Goal: Information Seeking & Learning: Learn about a topic

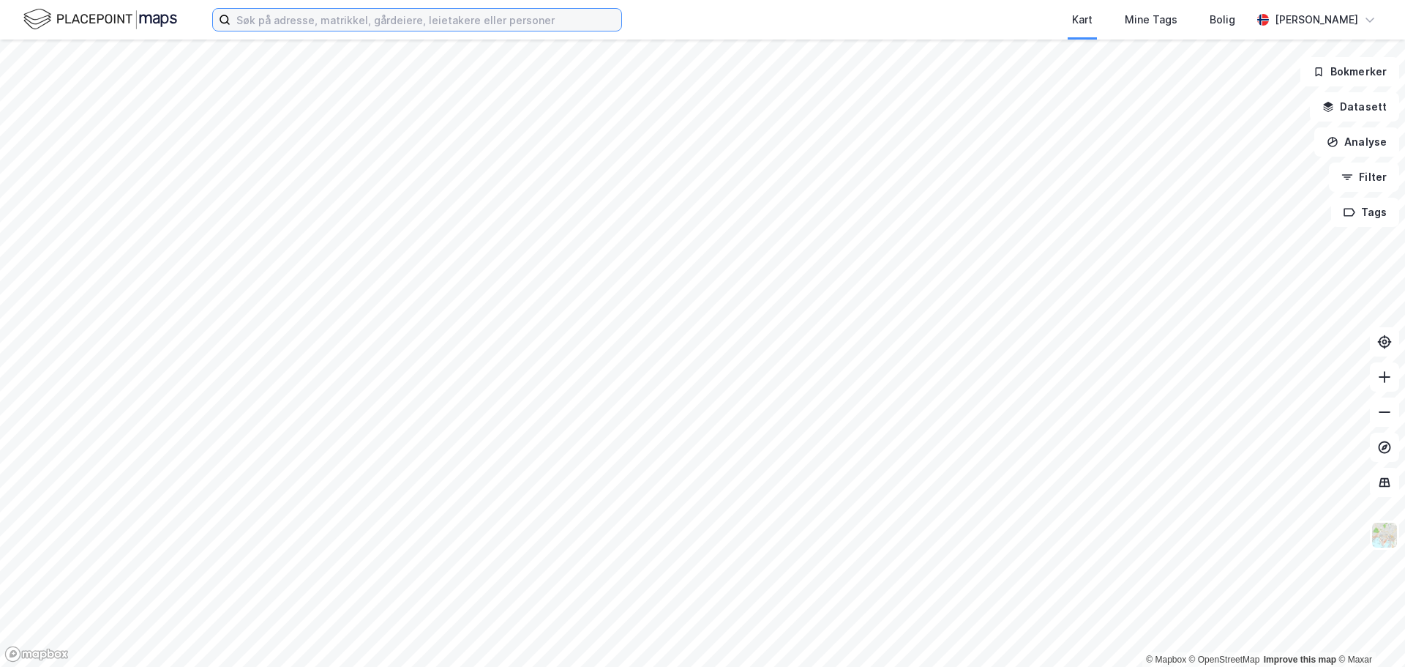
click at [424, 16] on input at bounding box center [426, 20] width 391 height 22
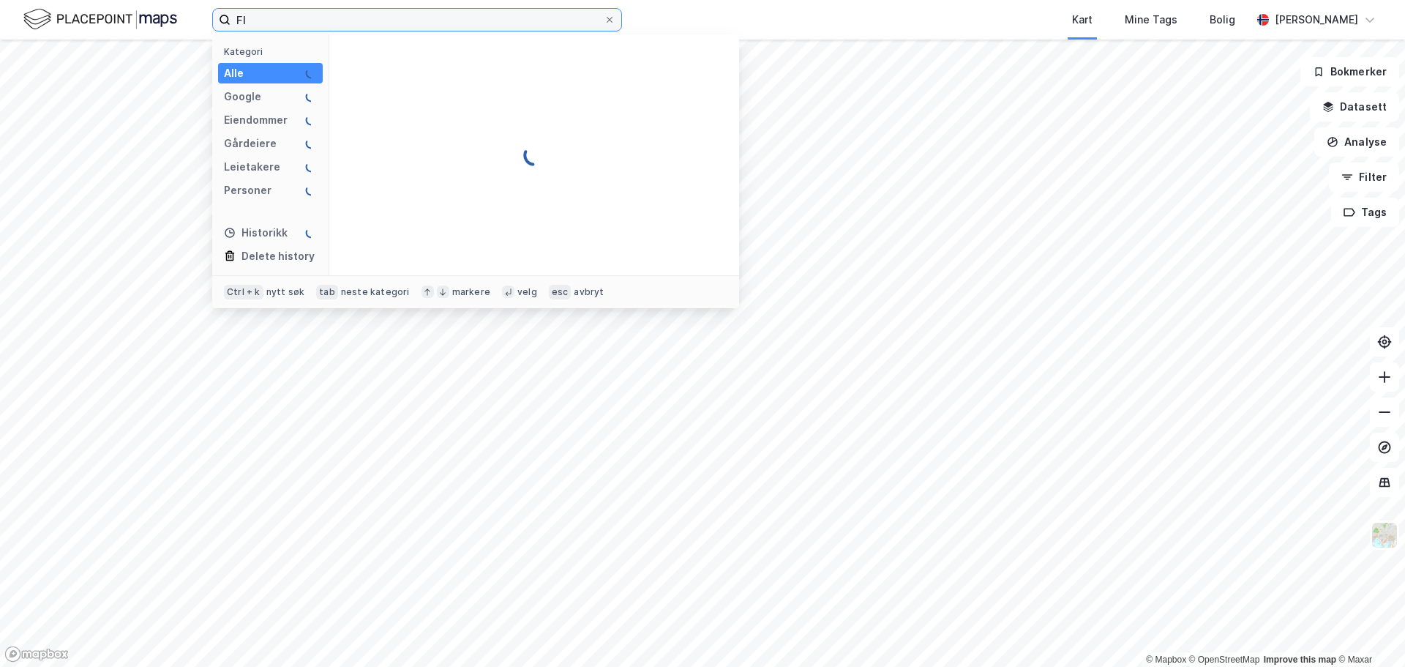
type input "F"
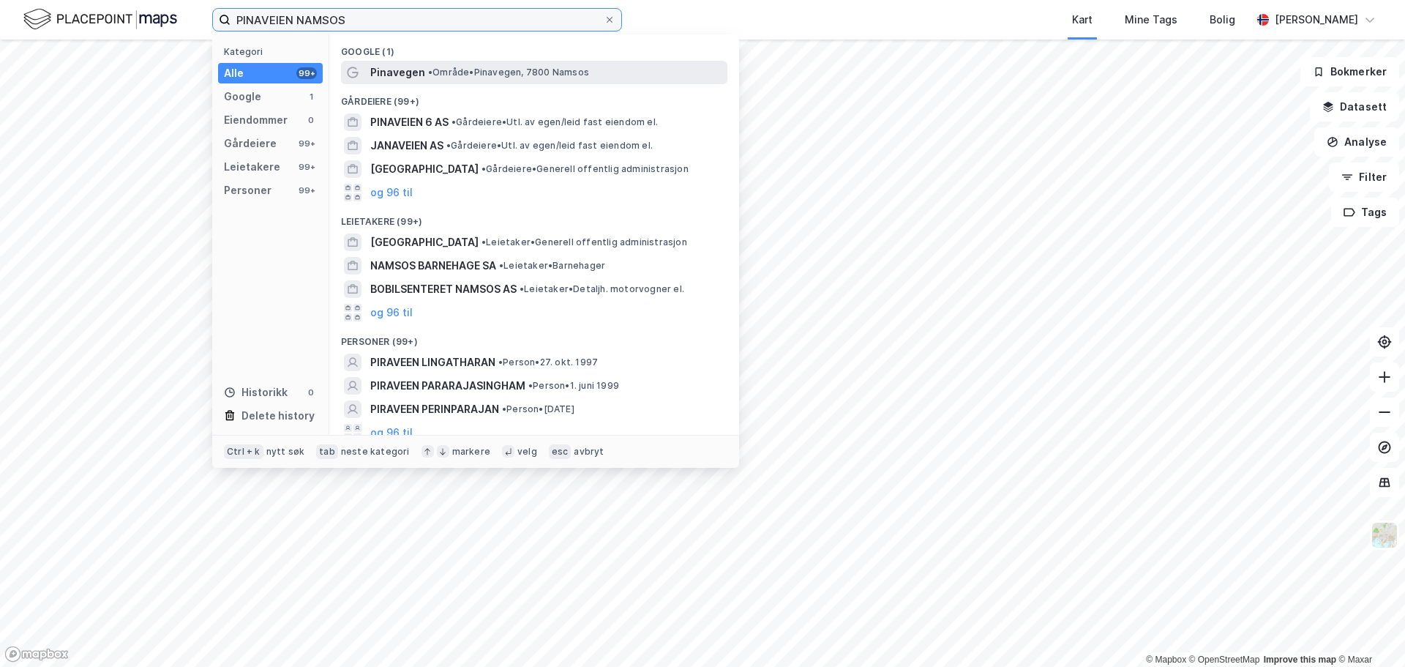
type input "PINAVEIEN NAMSOS"
click at [401, 78] on span "Pinavegen" at bounding box center [397, 73] width 55 height 18
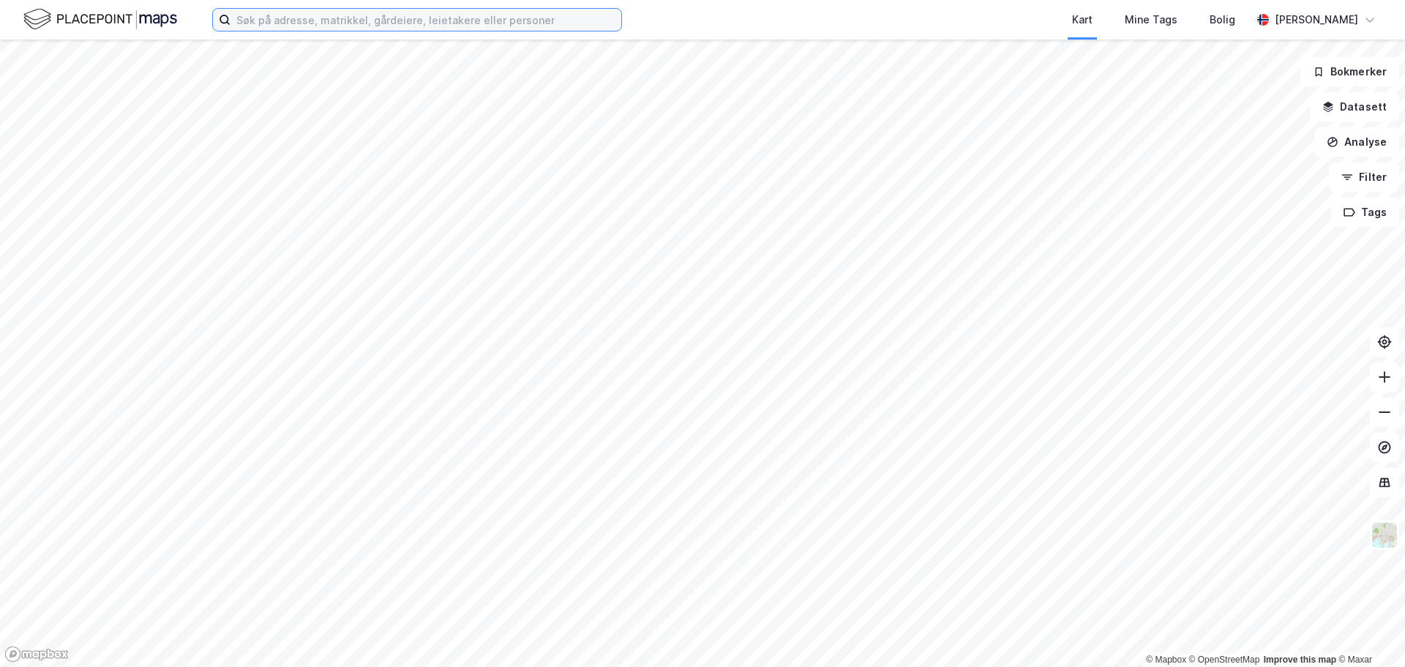
click at [447, 15] on input at bounding box center [426, 20] width 391 height 22
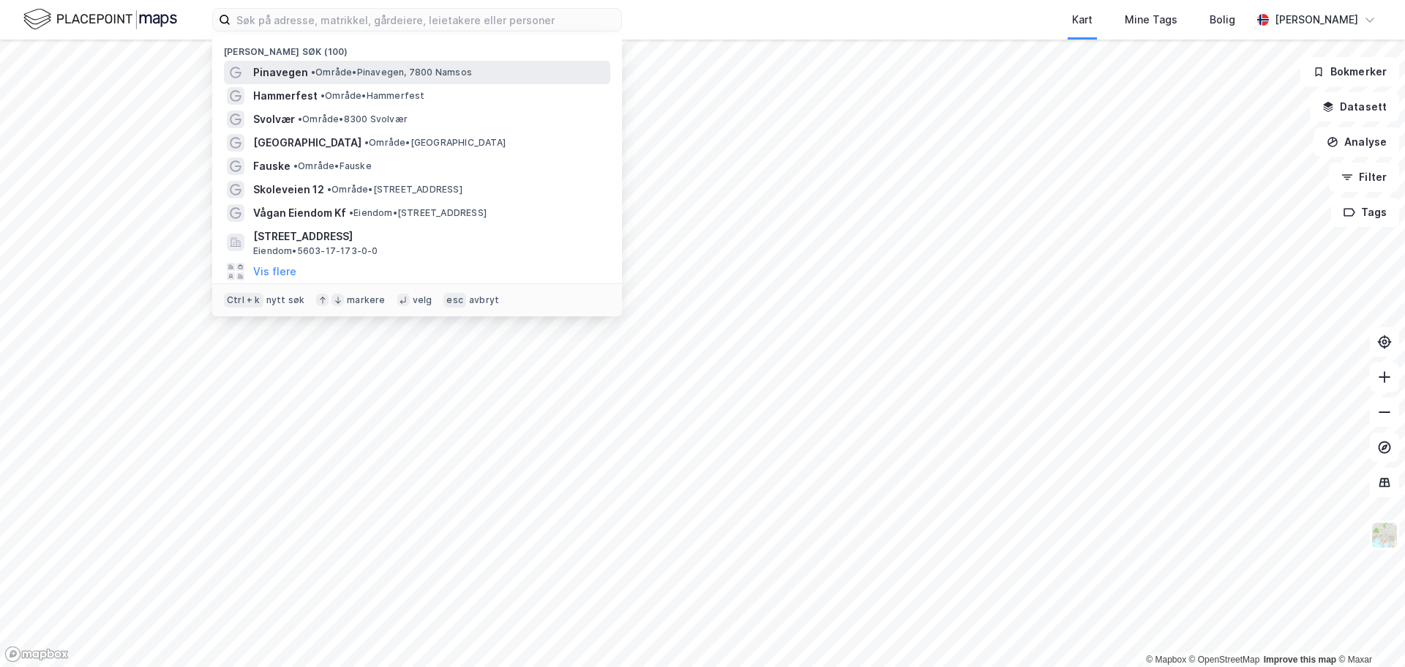
click at [260, 73] on span "Pinavegen" at bounding box center [280, 73] width 55 height 18
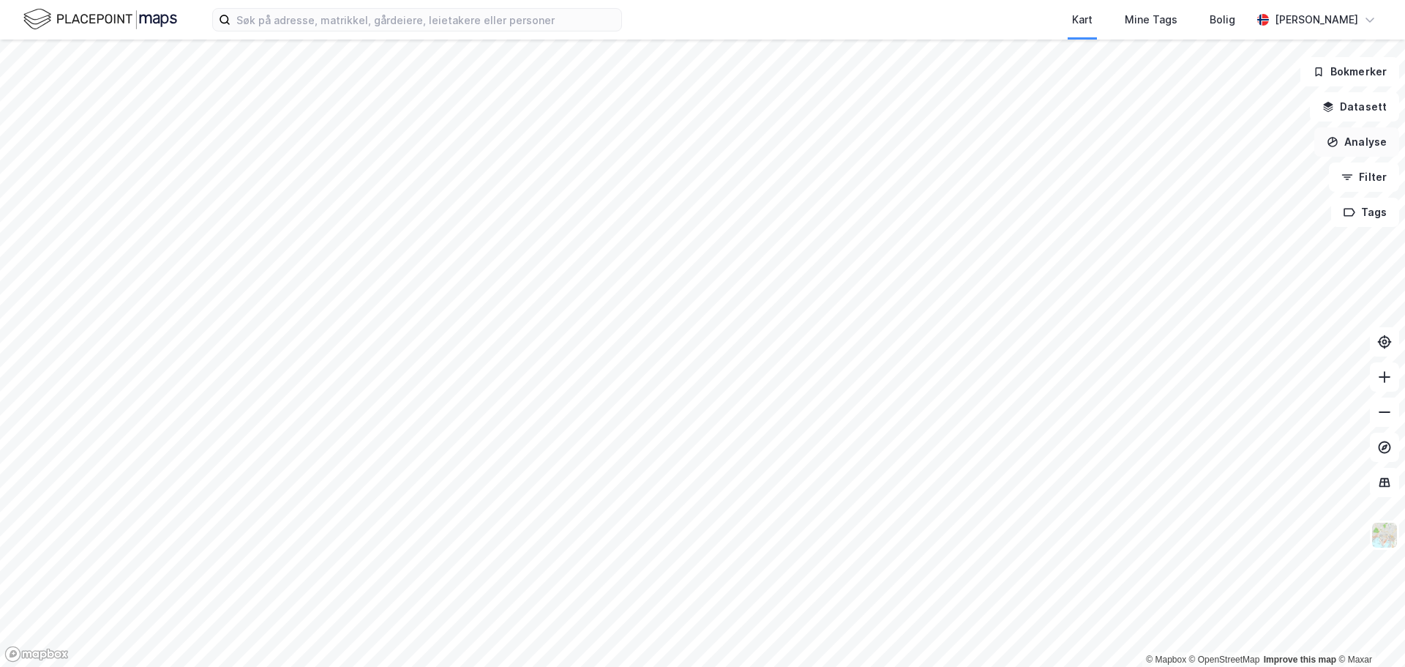
click at [1363, 142] on button "Analyse" at bounding box center [1357, 141] width 85 height 29
click at [1369, 111] on button "Datasett" at bounding box center [1354, 106] width 89 height 29
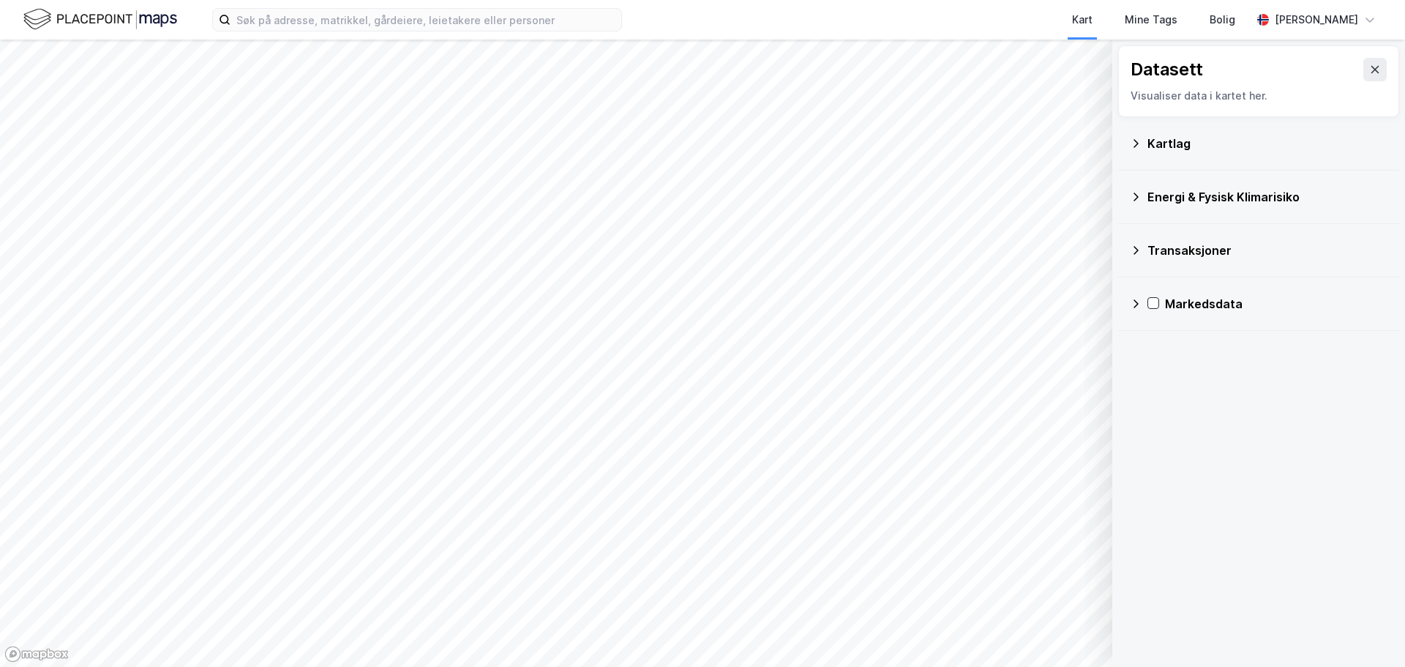
click at [1140, 146] on icon at bounding box center [1136, 144] width 12 height 12
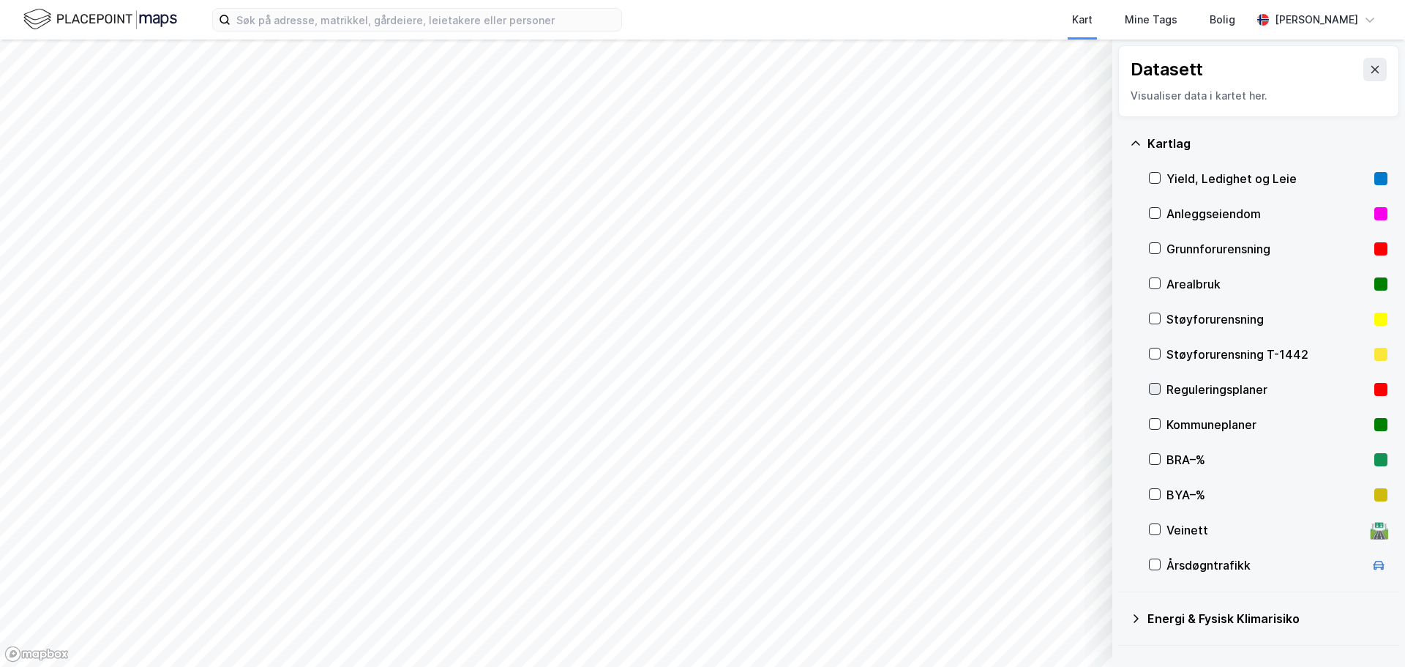
click at [1160, 392] on icon at bounding box center [1155, 389] width 10 height 10
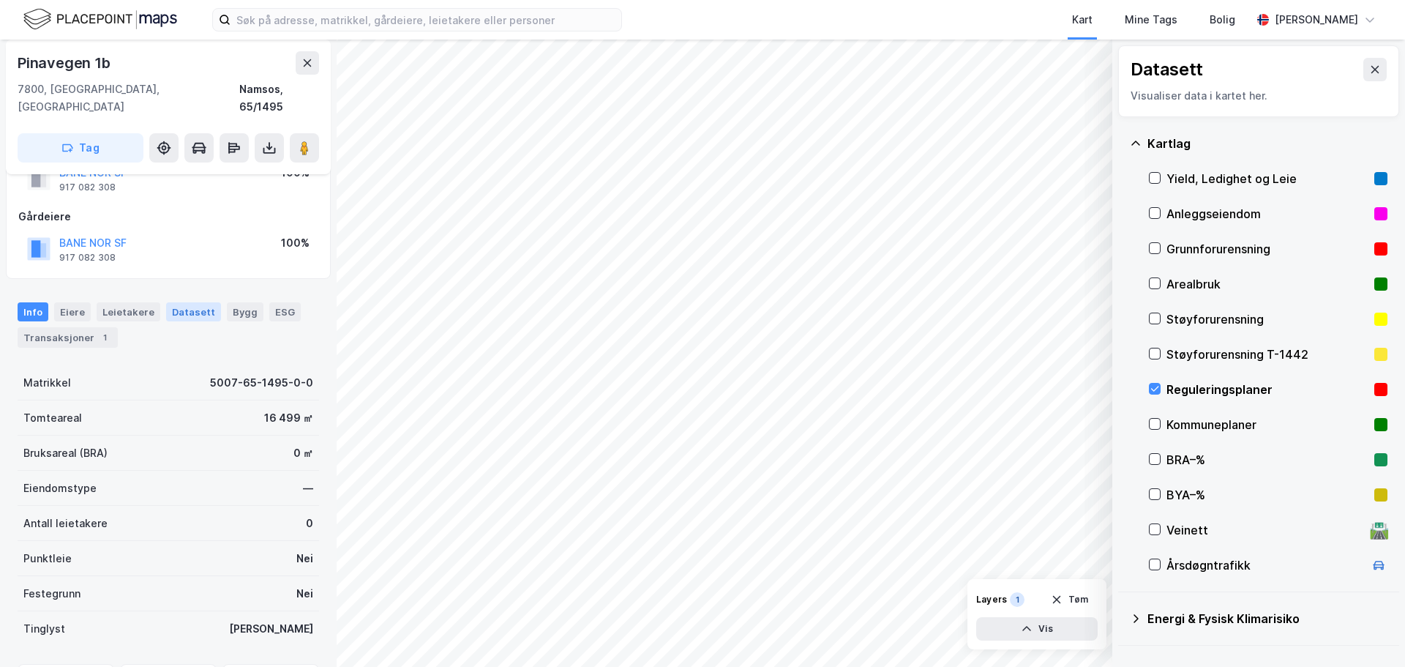
scroll to position [129, 0]
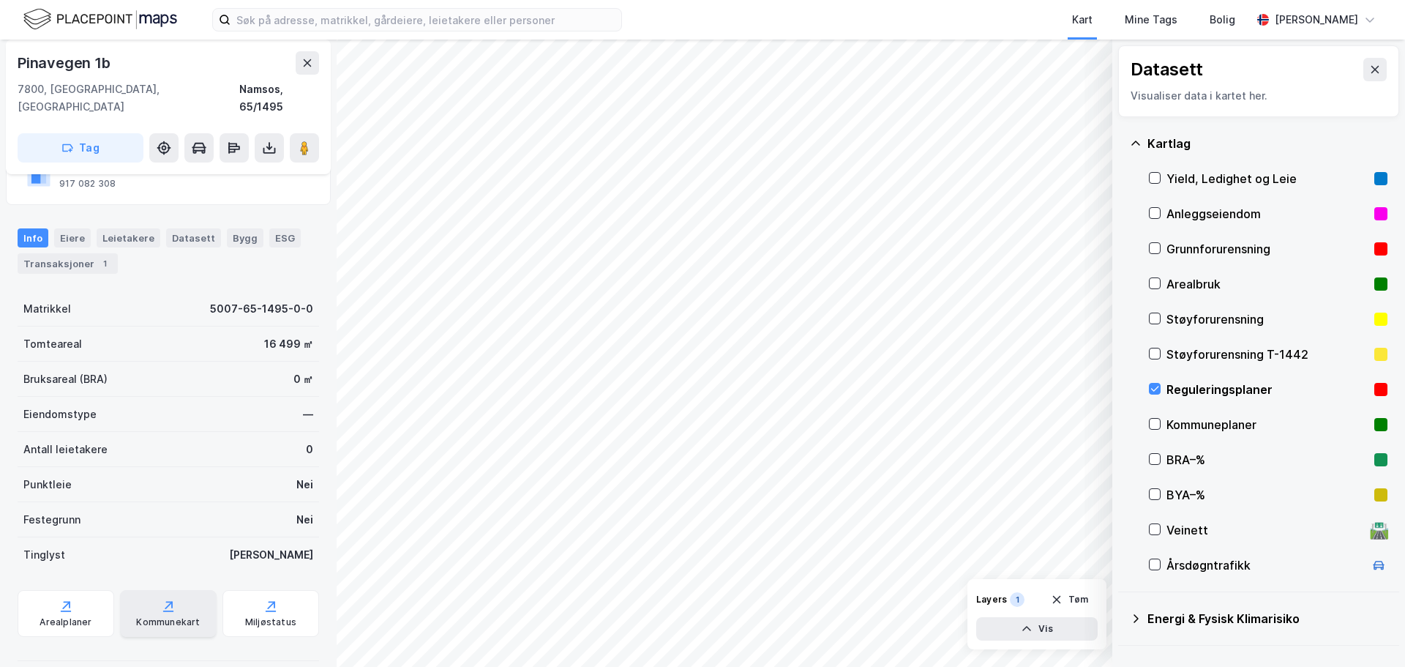
click at [156, 616] on div "Kommunekart" at bounding box center [168, 622] width 64 height 12
